Goal: Task Accomplishment & Management: Complete application form

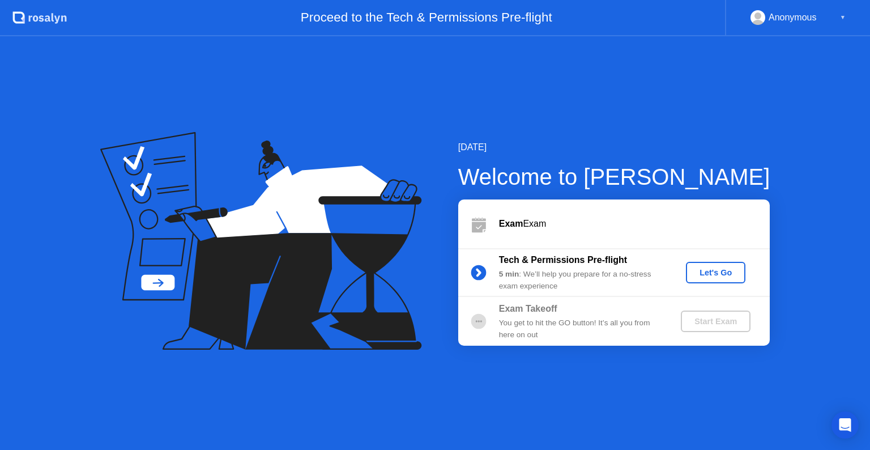
click at [710, 268] on div "Let's Go" at bounding box center [715, 272] width 50 height 9
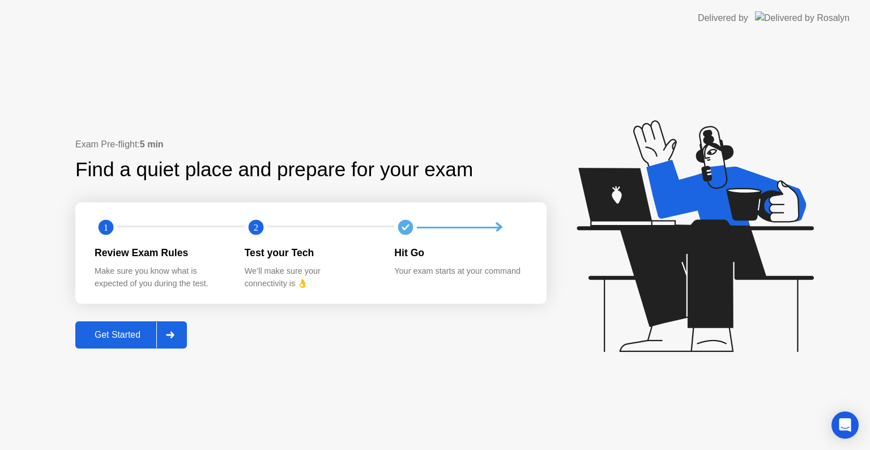
click at [152, 342] on button "Get Started" at bounding box center [131, 334] width 112 height 27
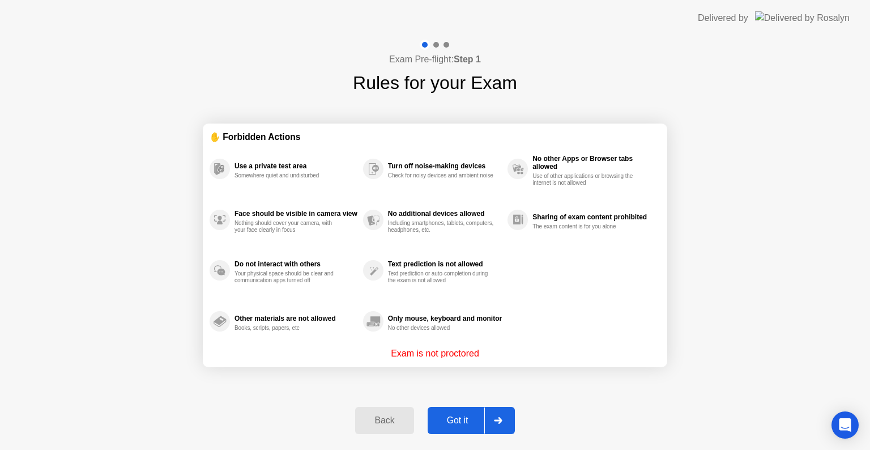
click at [478, 429] on button "Got it" at bounding box center [471, 420] width 87 height 27
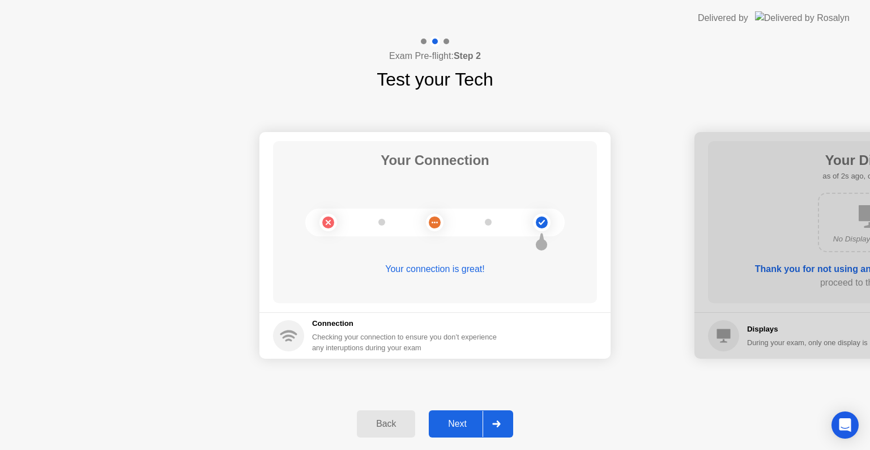
click at [488, 415] on div at bounding box center [496, 424] width 27 height 26
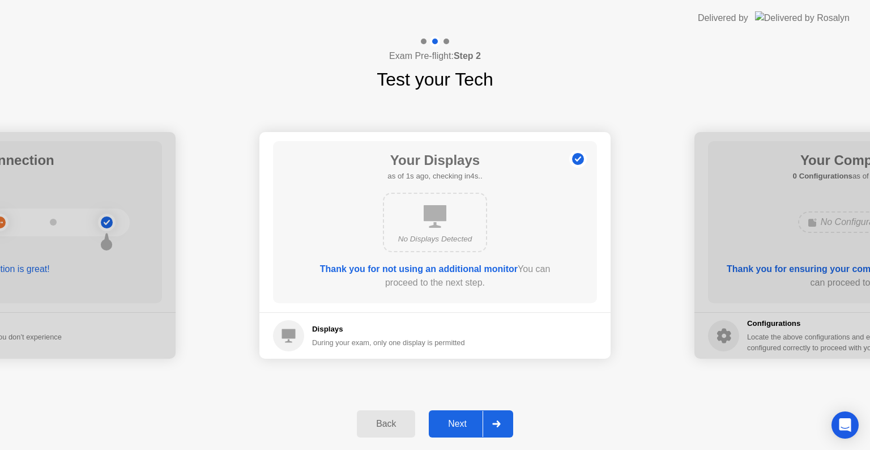
click at [488, 415] on div at bounding box center [496, 424] width 27 height 26
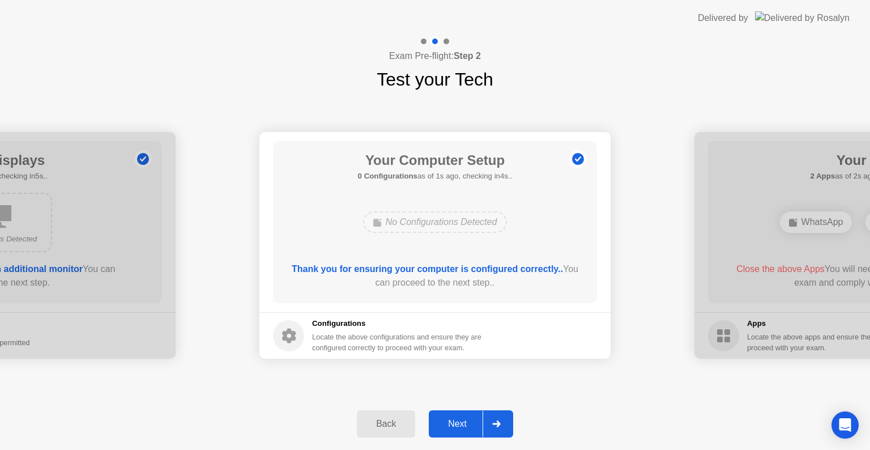
click at [488, 415] on div at bounding box center [496, 424] width 27 height 26
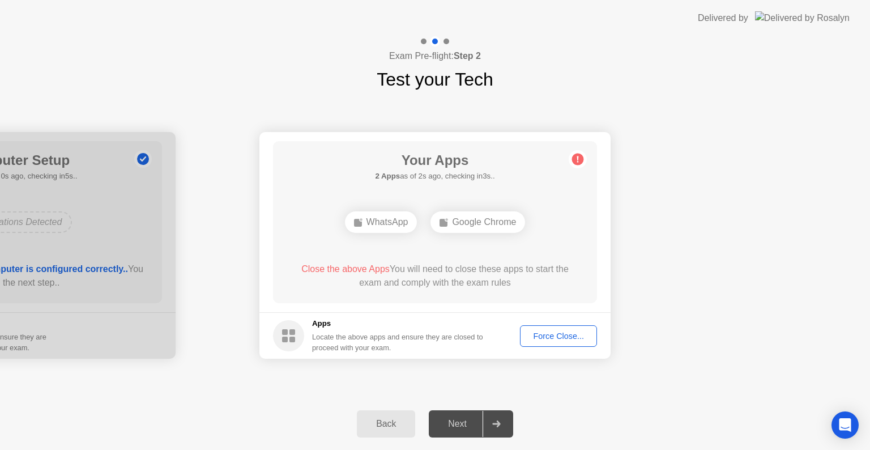
click at [564, 335] on div "Force Close..." at bounding box center [558, 335] width 69 height 9
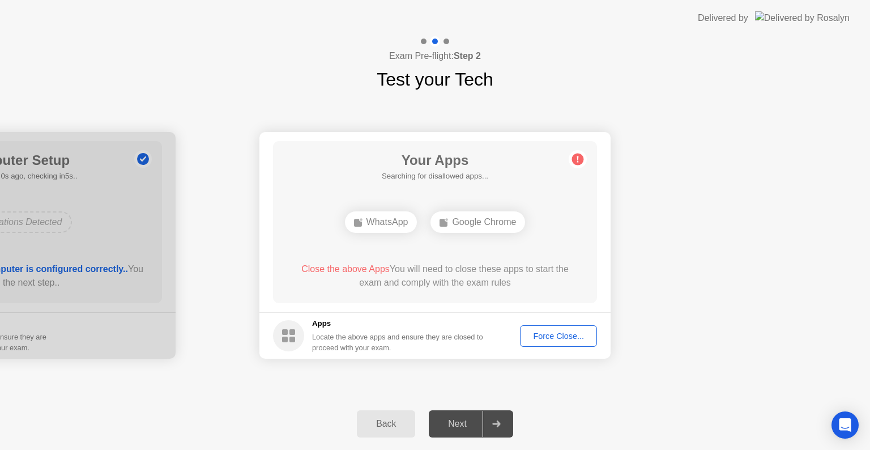
click at [548, 337] on div "Force Close..." at bounding box center [558, 335] width 69 height 9
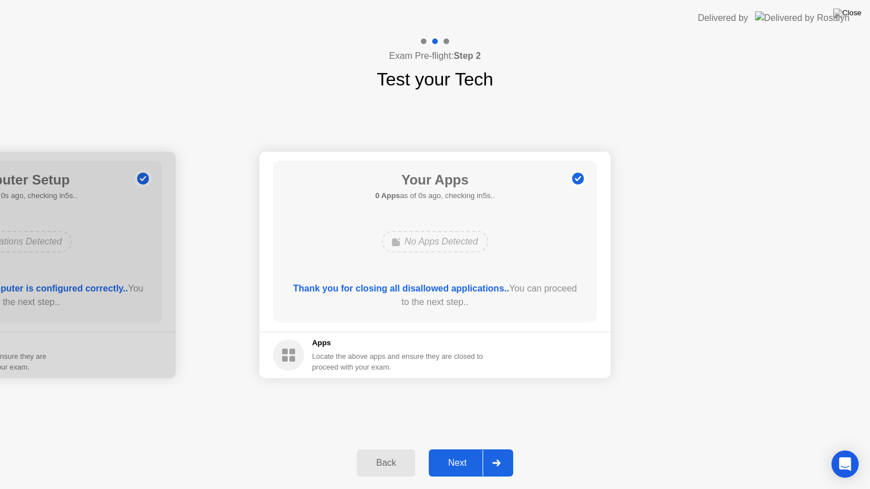
click at [478, 304] on div "Thank you for closing all disallowed applications.. You can proceed to the next…" at bounding box center [435, 295] width 292 height 27
click at [449, 449] on div "Next" at bounding box center [457, 463] width 50 height 10
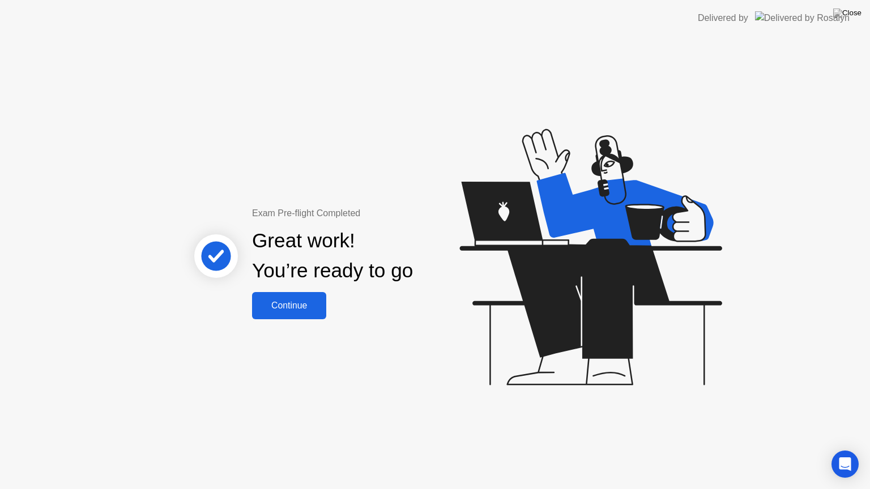
click at [290, 302] on div "Continue" at bounding box center [288, 306] width 67 height 10
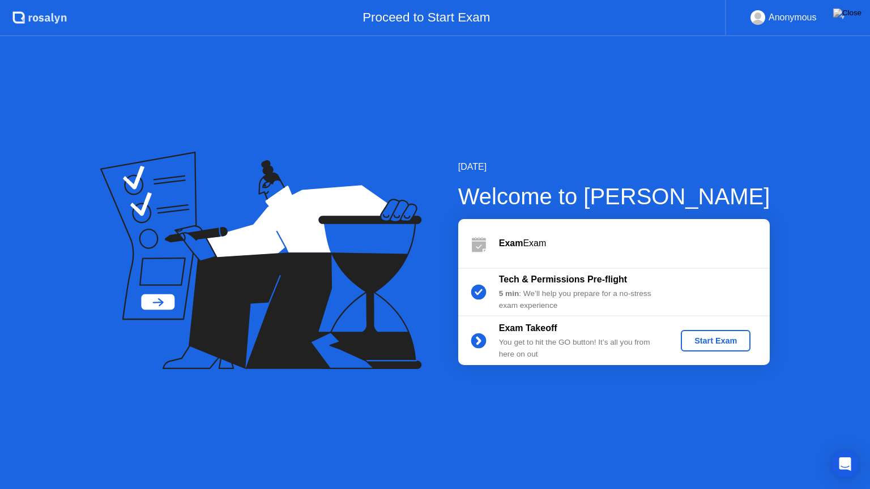
click at [730, 348] on button "Start Exam" at bounding box center [716, 341] width 70 height 22
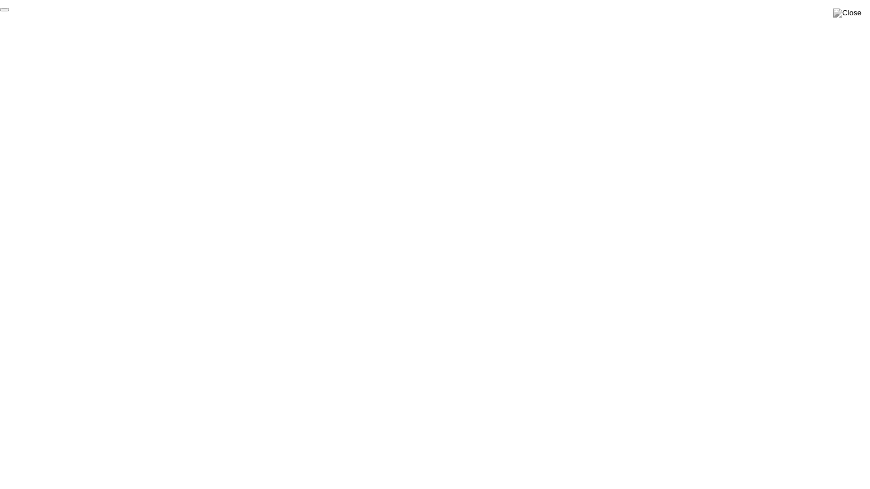
click div "End Proctoring Session"
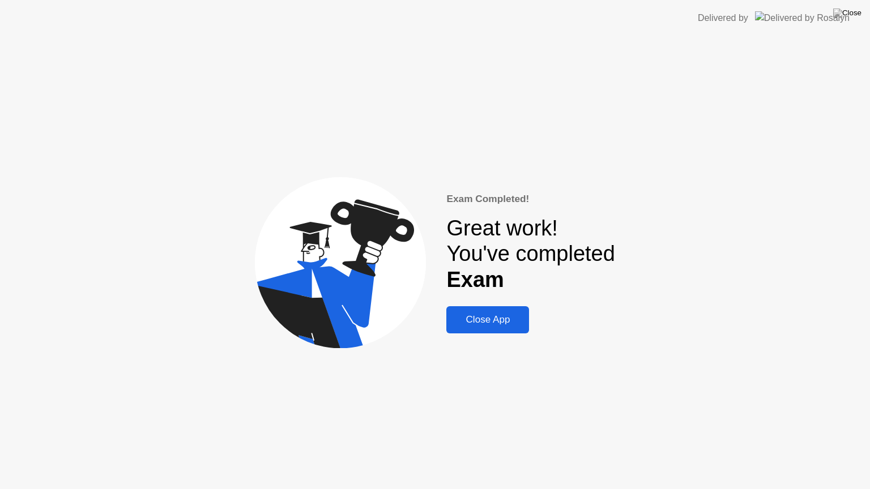
click at [492, 319] on div "Close App" at bounding box center [488, 319] width 76 height 11
